Goal: Transaction & Acquisition: Purchase product/service

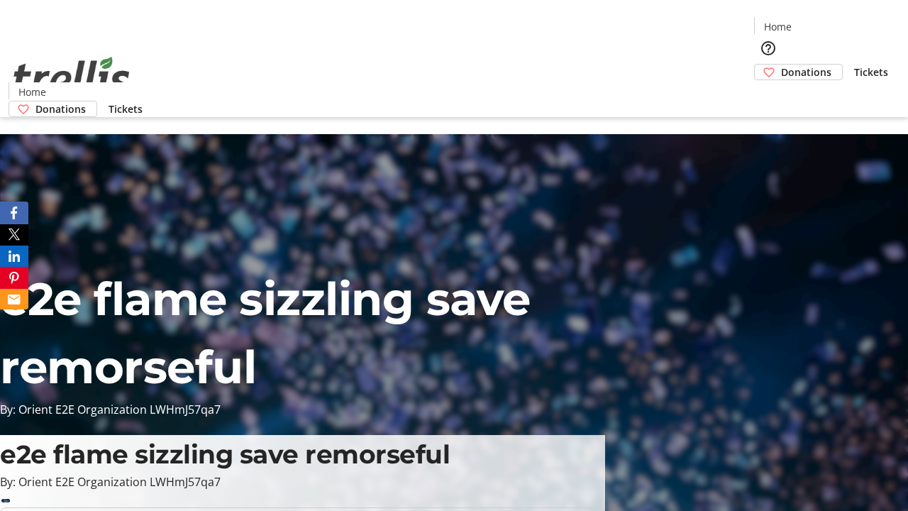
click at [781, 65] on span "Donations" at bounding box center [806, 72] width 50 height 15
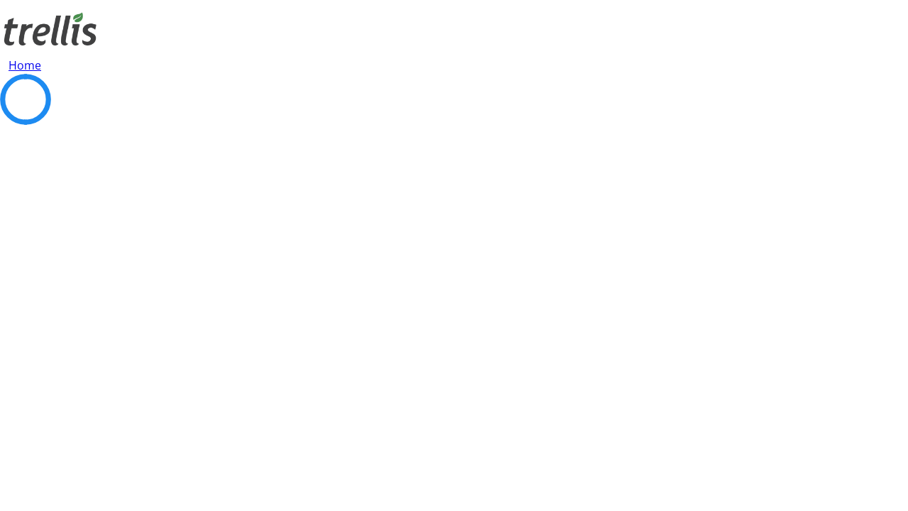
select select "CA"
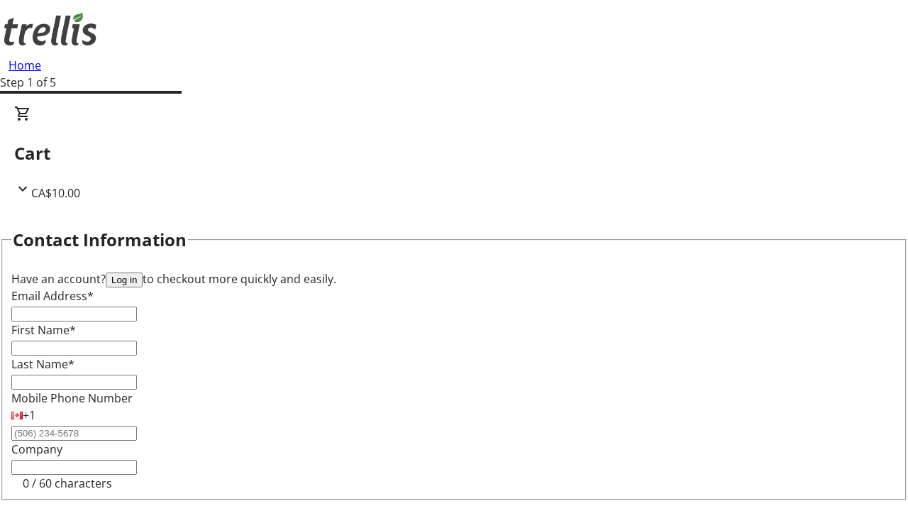
click at [143, 272] on button "Log in" at bounding box center [124, 279] width 37 height 15
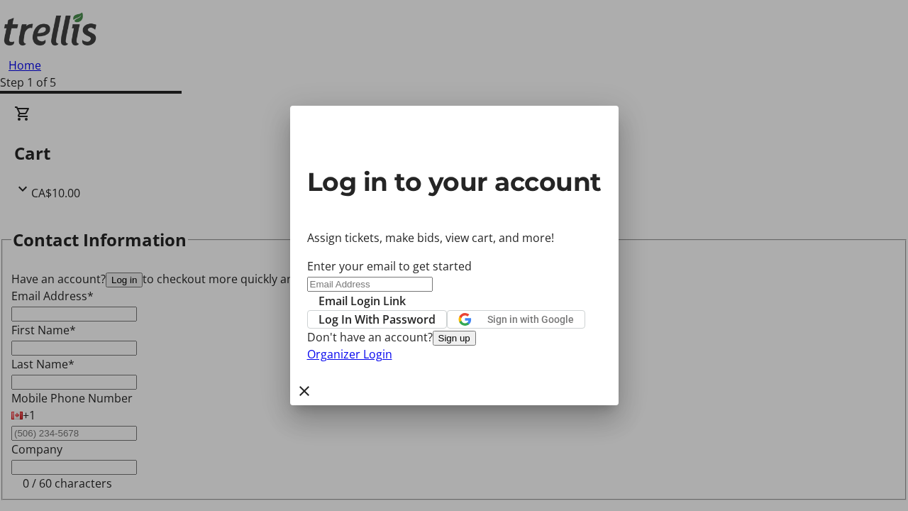
click at [435, 311] on span "Log In With Password" at bounding box center [376, 319] width 117 height 17
